Goal: Navigation & Orientation: Find specific page/section

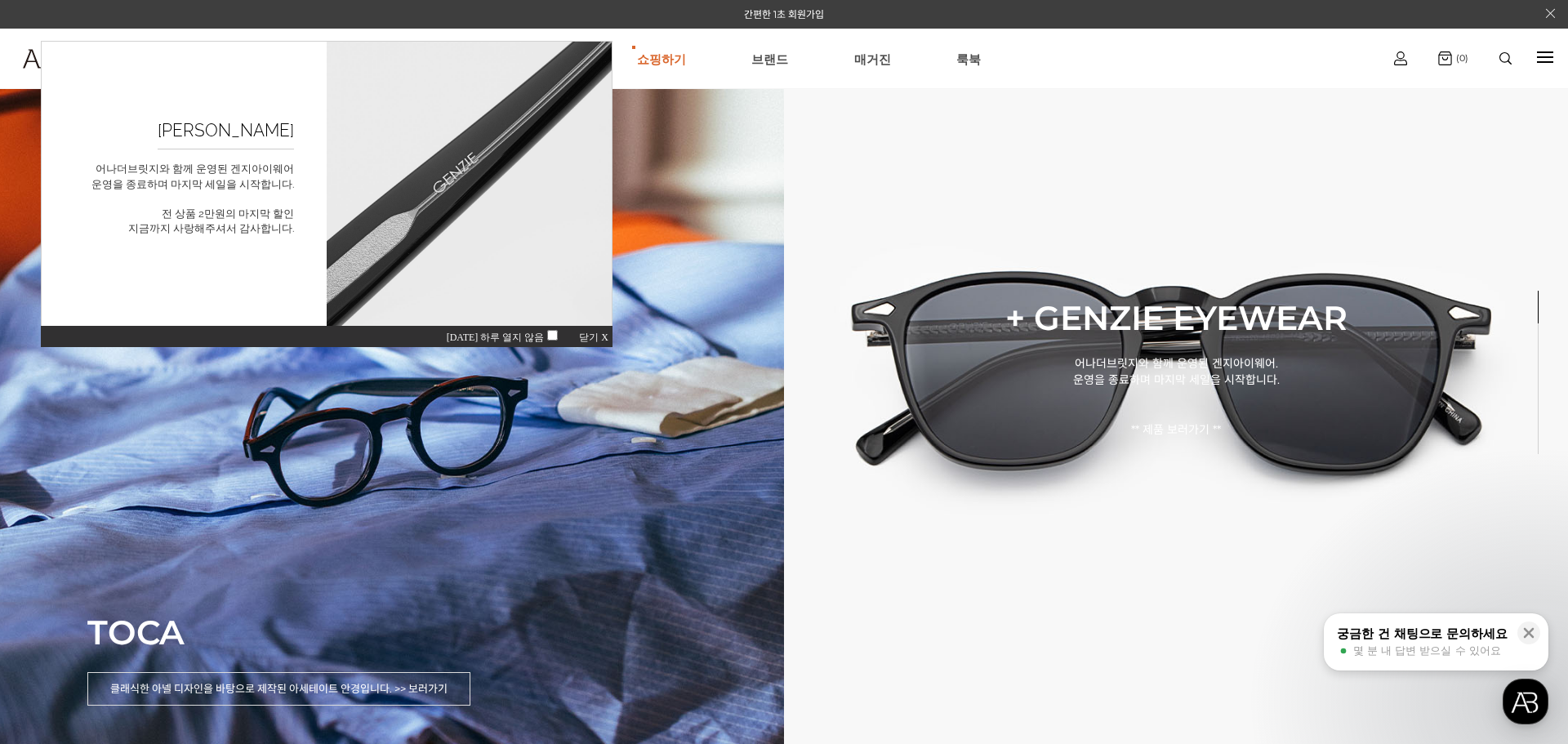
click at [599, 336] on span "닫기 X" at bounding box center [593, 337] width 30 height 12
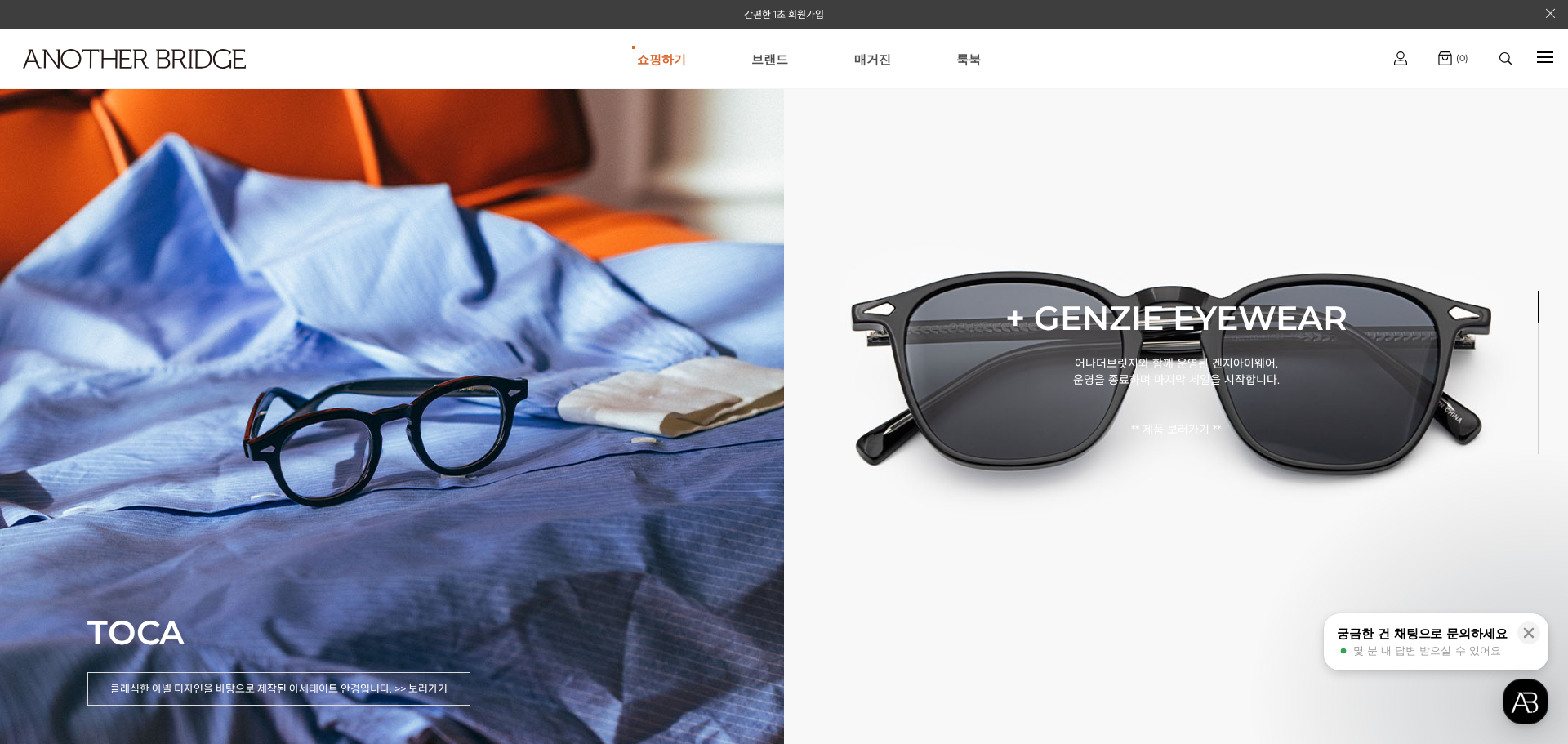
click at [1547, 59] on div at bounding box center [1544, 57] width 16 height 18
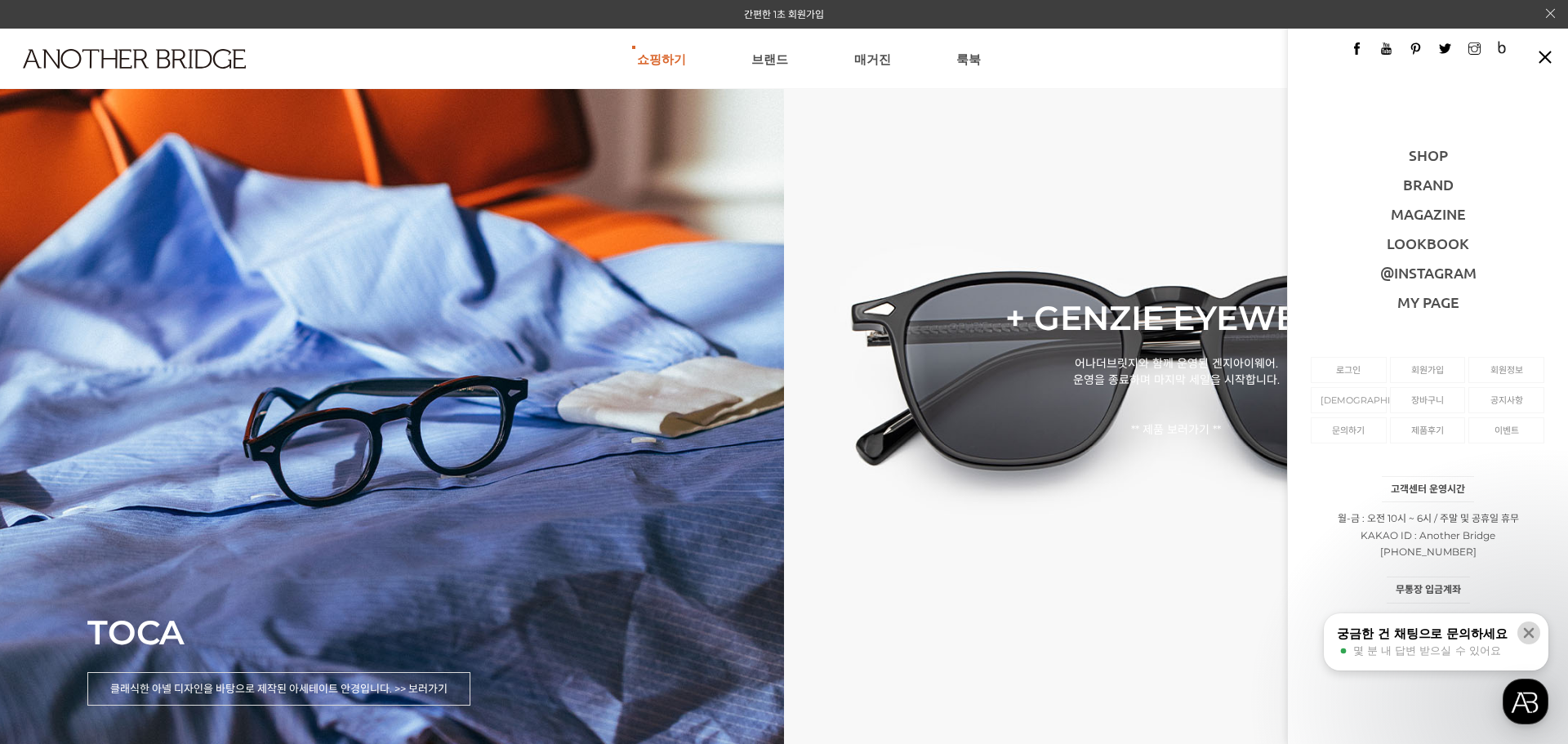
click at [1528, 633] on icon at bounding box center [1529, 633] width 11 height 11
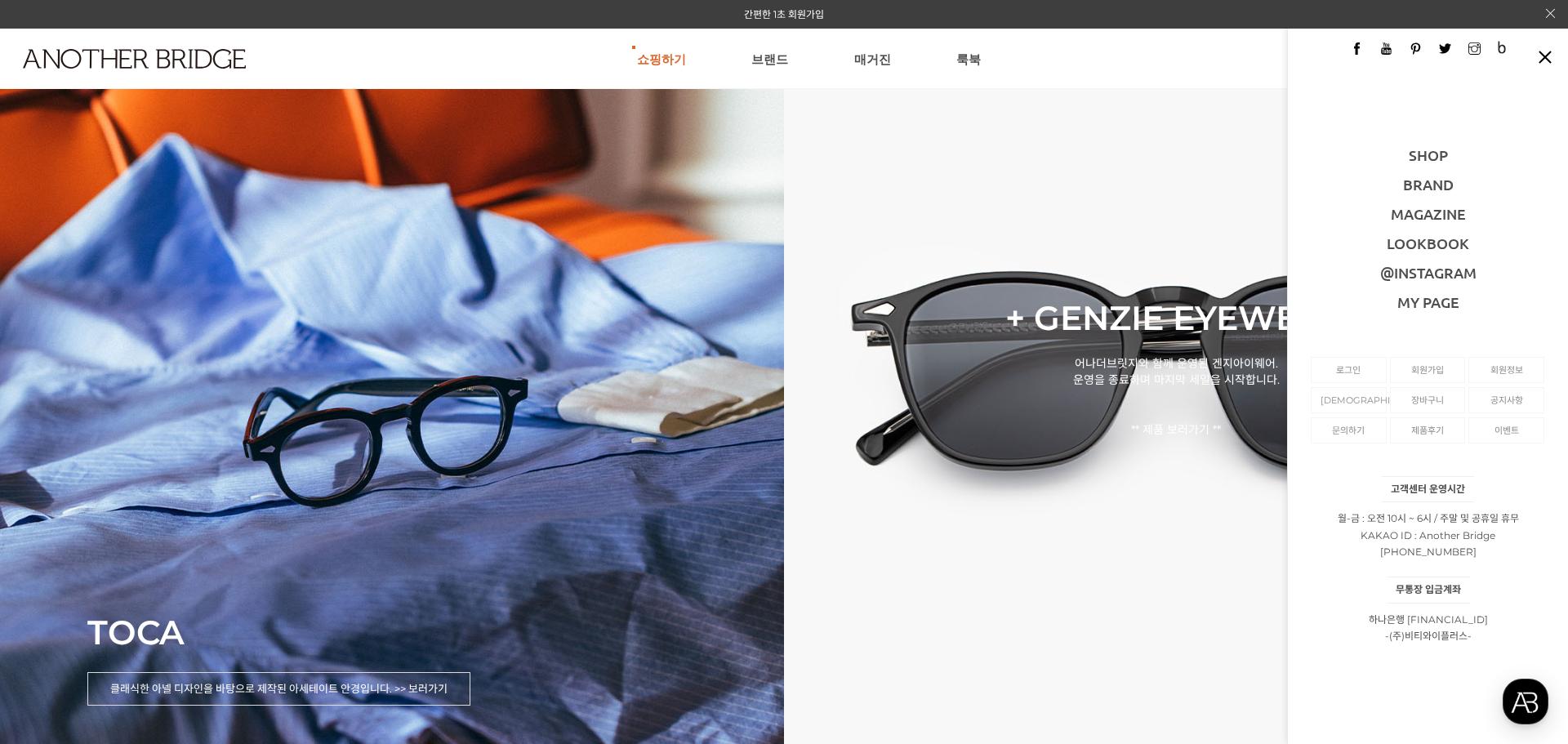
click at [1545, 58] on div at bounding box center [1544, 57] width 16 height 2
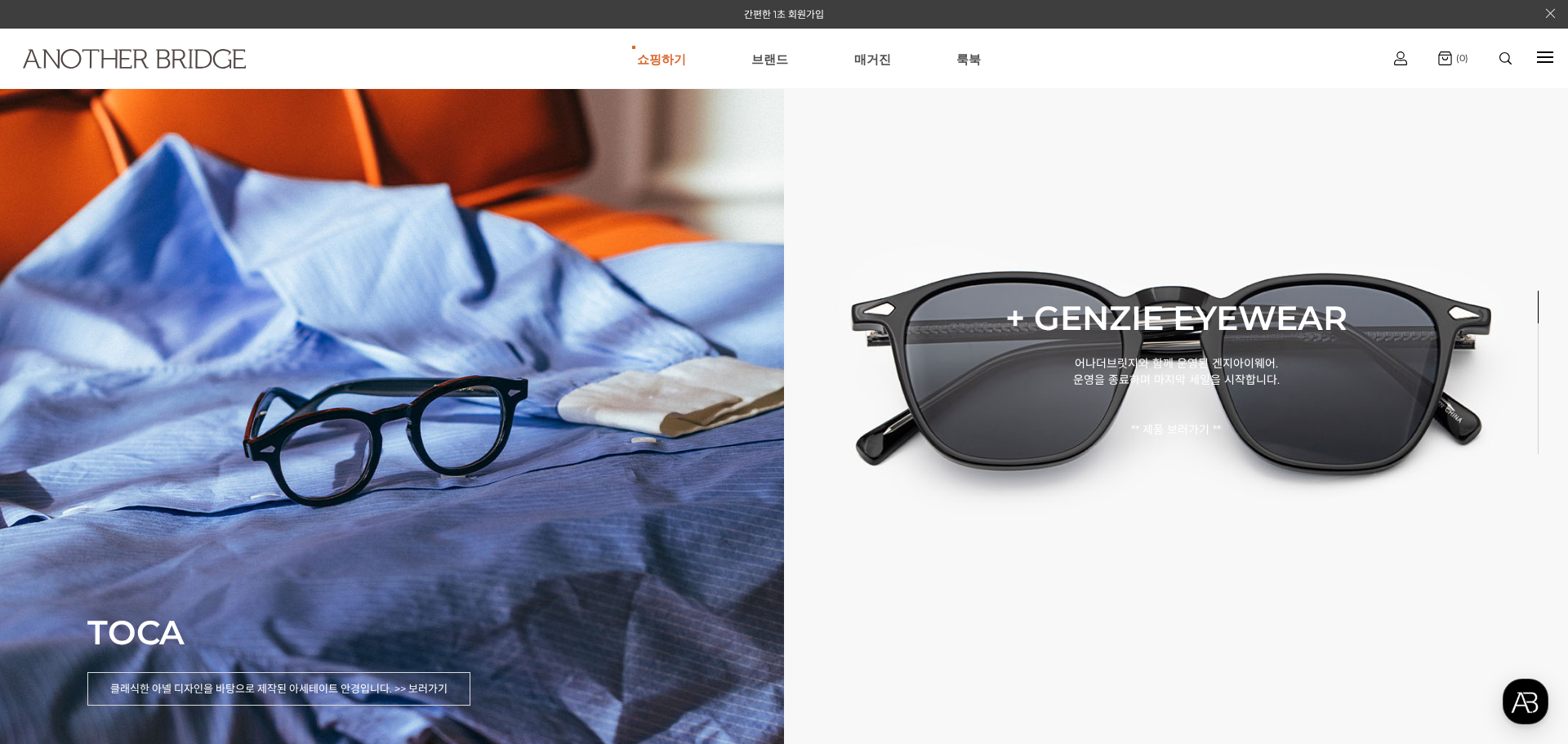
click at [125, 59] on img at bounding box center [134, 59] width 222 height 19
click at [1412, 146] on link "[DEMOGRAPHIC_DATA]" at bounding box center [1399, 146] width 99 height 18
click at [1543, 60] on div at bounding box center [1544, 57] width 16 height 18
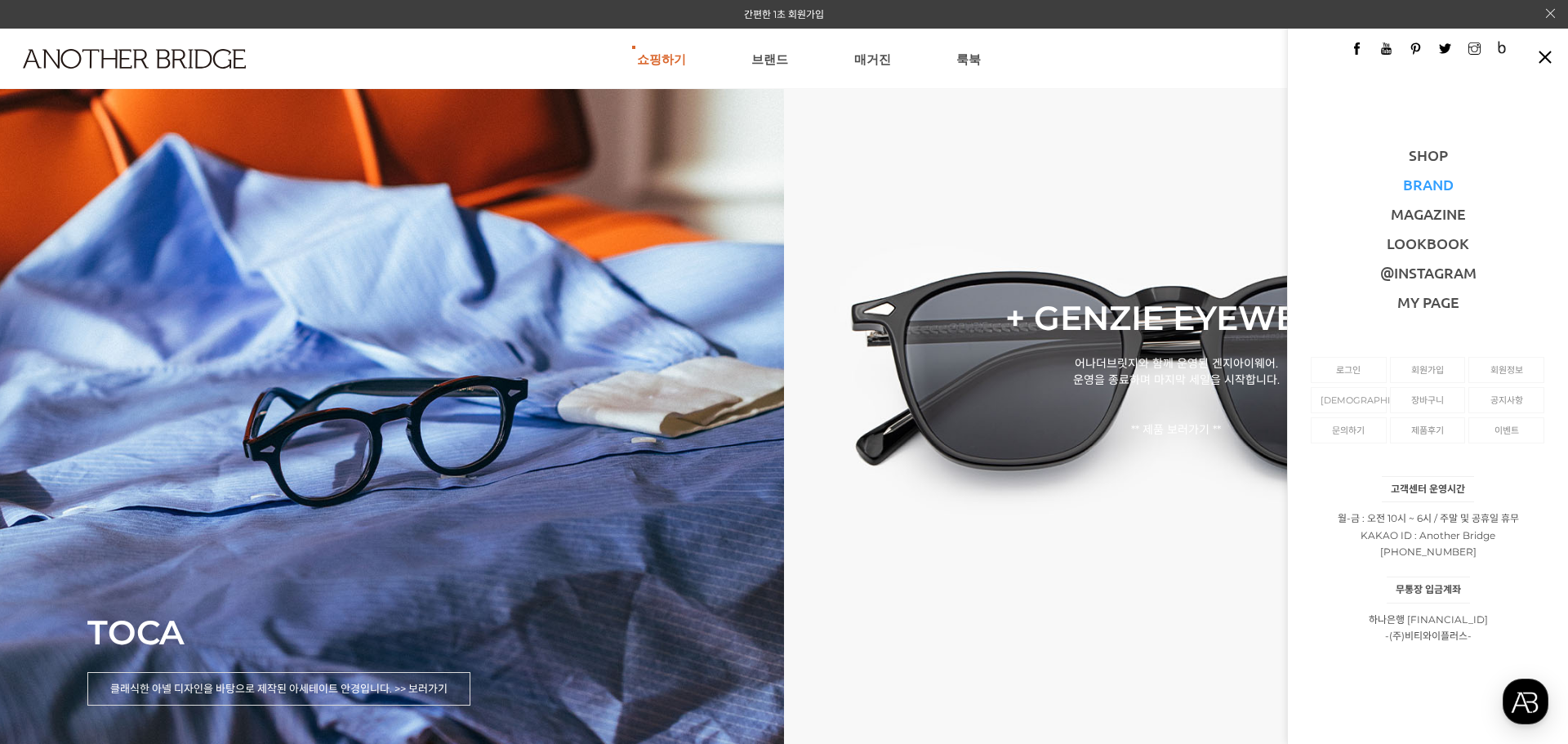
click at [1434, 187] on link "BRAND" at bounding box center [1427, 183] width 51 height 18
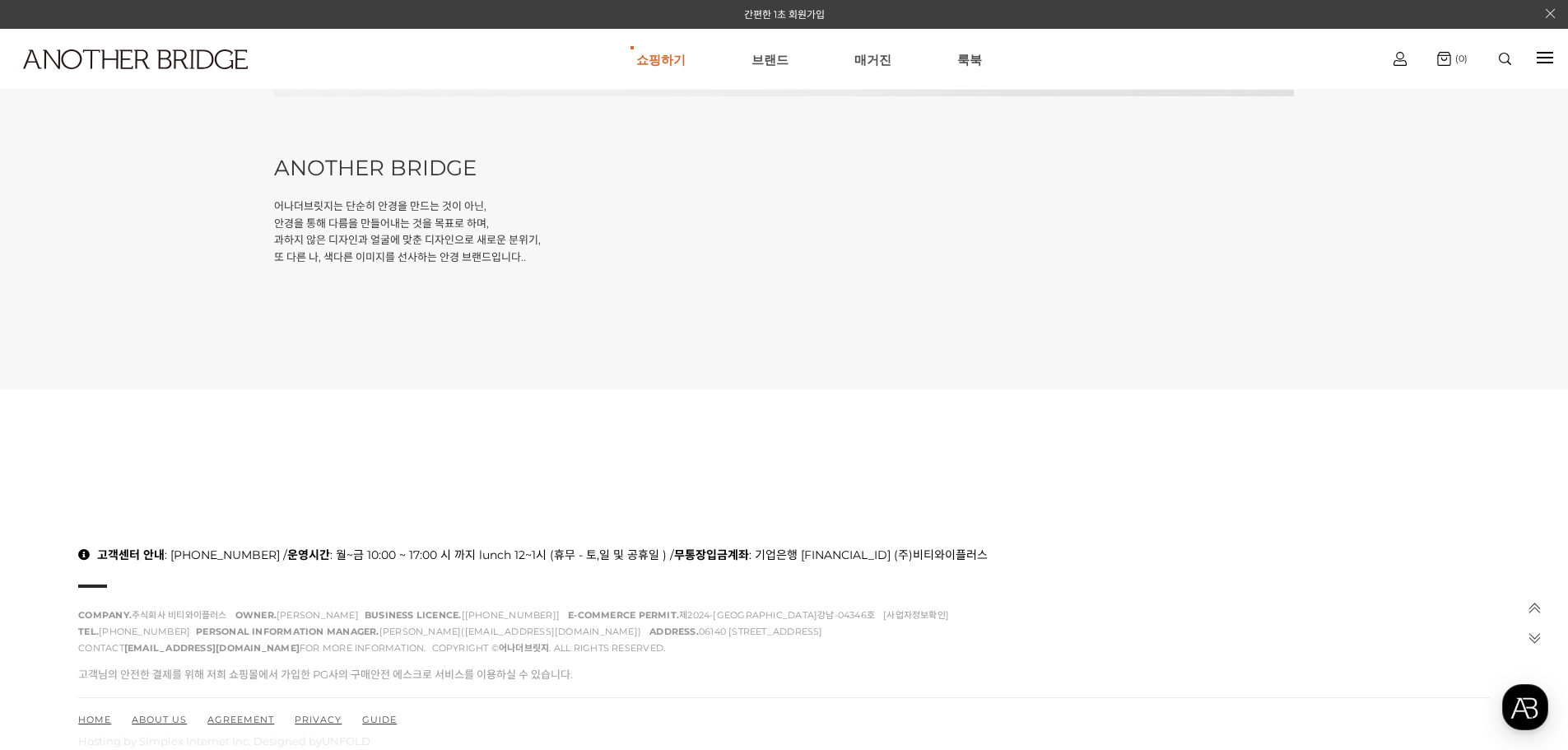
scroll to position [771, 0]
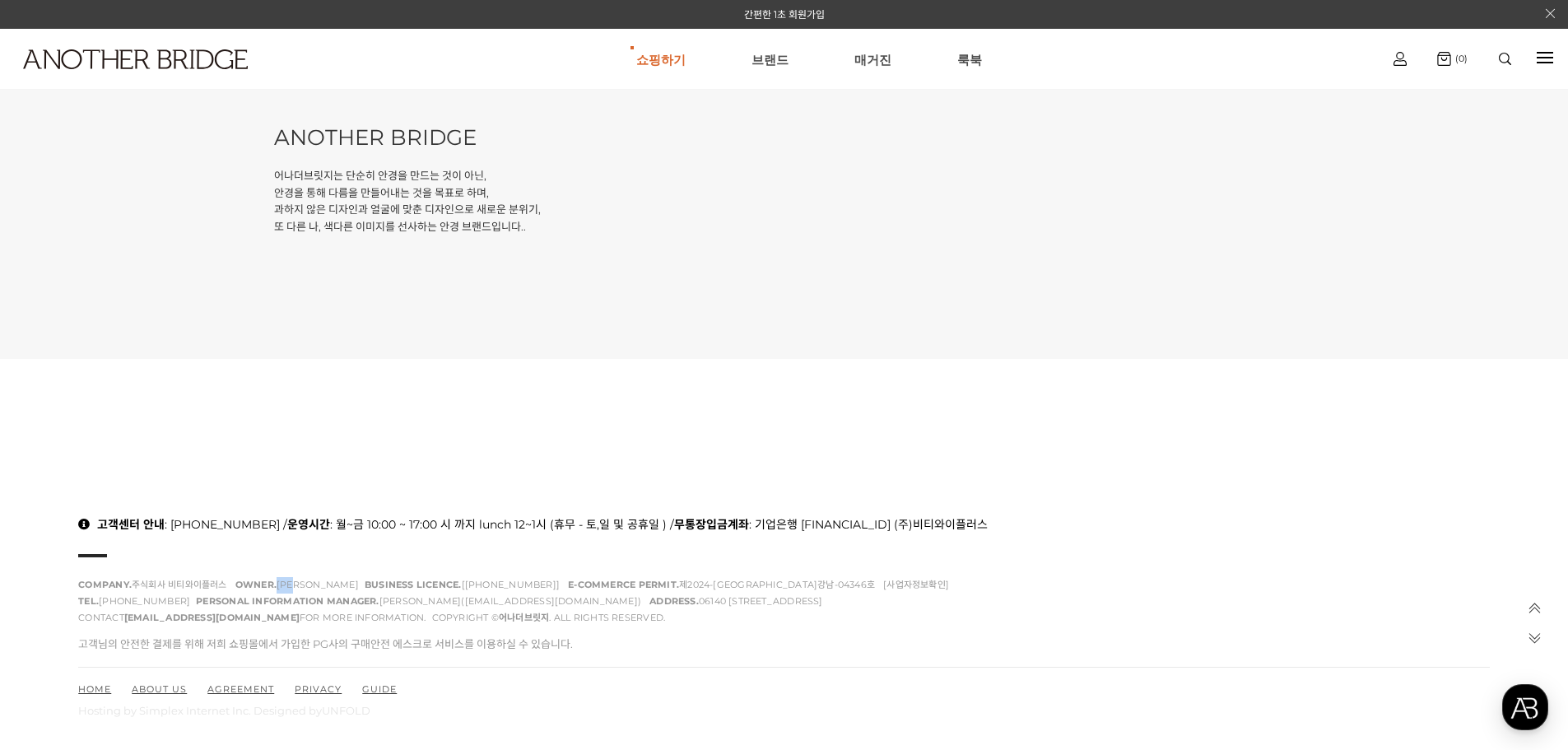
drag, startPoint x: 305, startPoint y: 588, endPoint x: 286, endPoint y: 589, distance: 19.0
click at [286, 589] on span "OWNER. [PERSON_NAME]" at bounding box center [299, 585] width 129 height 12
